Goal: Task Accomplishment & Management: Manage account settings

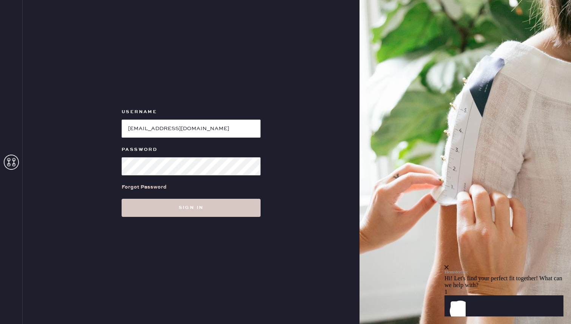
type input "[EMAIL_ADDRESS][DOMAIN_NAME]"
click at [191, 208] on button "Sign in" at bounding box center [191, 208] width 139 height 18
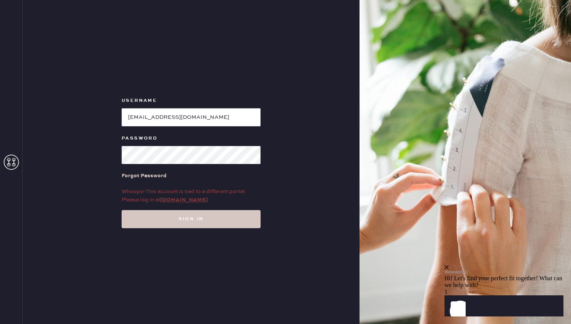
click at [188, 201] on link "my.hemster.co" at bounding box center [184, 200] width 48 height 7
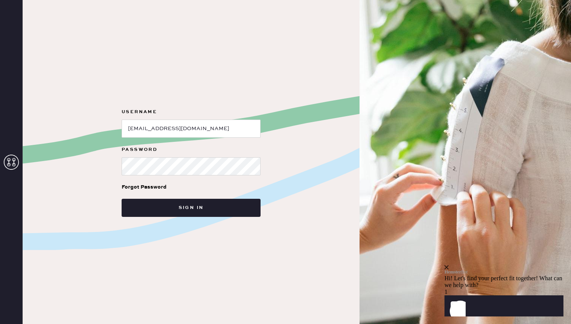
type input "[EMAIL_ADDRESS][DOMAIN_NAME]"
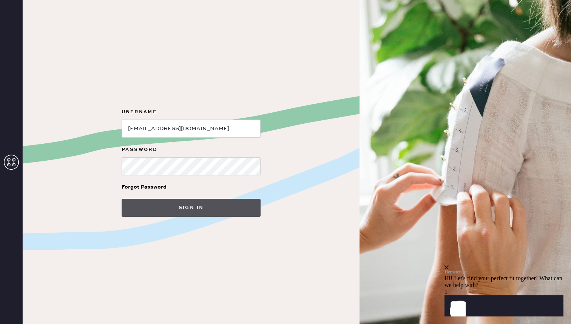
click at [189, 203] on button "Sign in" at bounding box center [191, 208] width 139 height 18
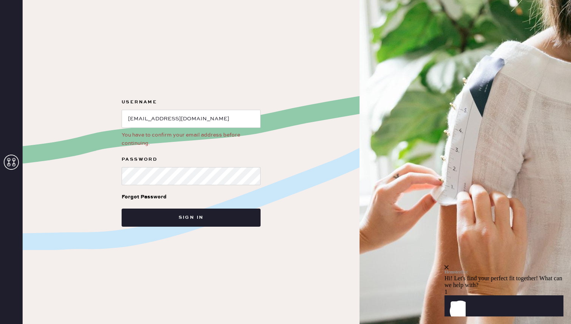
click at [459, 307] on icon "Show" at bounding box center [455, 306] width 9 height 9
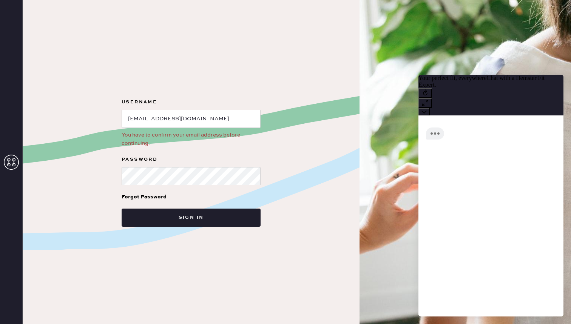
scroll to position [6, 0]
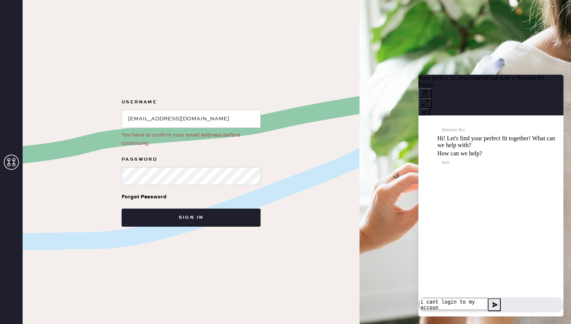
type textarea "i cant login to my account"
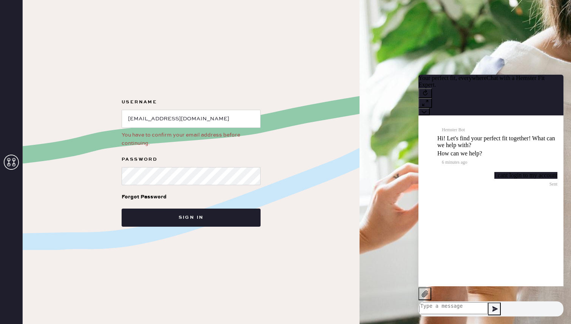
click at [6, 161] on icon at bounding box center [11, 162] width 15 height 15
